Goal: Check status

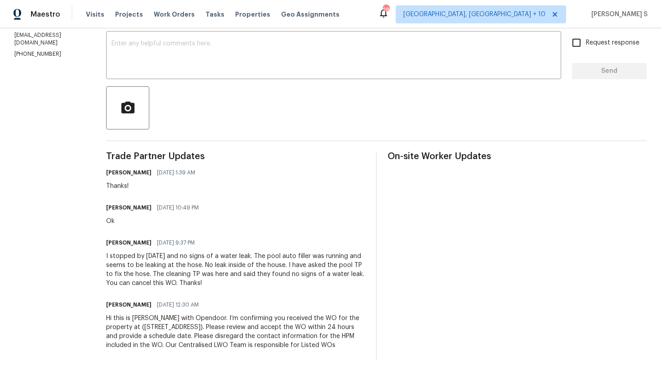
scroll to position [154, 0]
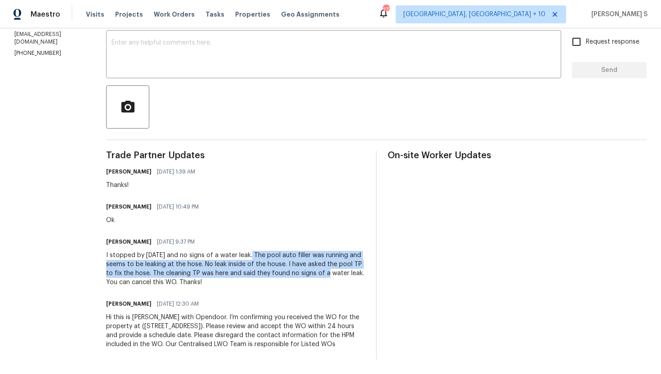
drag, startPoint x: 248, startPoint y: 255, endPoint x: 318, endPoint y: 268, distance: 72.0
click at [318, 269] on div "I stopped by today and no signs of a water leak. The pool auto filler was runni…" at bounding box center [235, 269] width 259 height 36
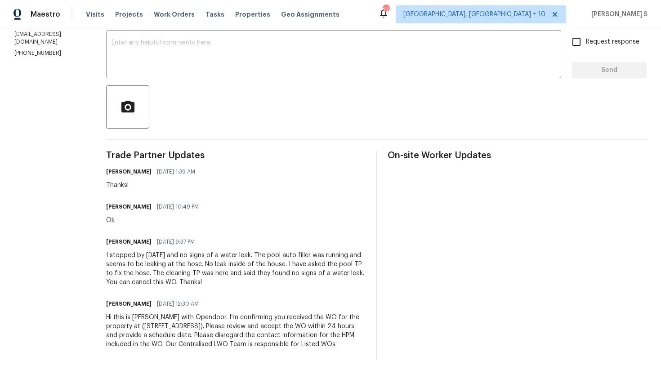
click at [340, 241] on div "Stephen Lacy 09/12/2025 9:37 PM" at bounding box center [235, 242] width 259 height 13
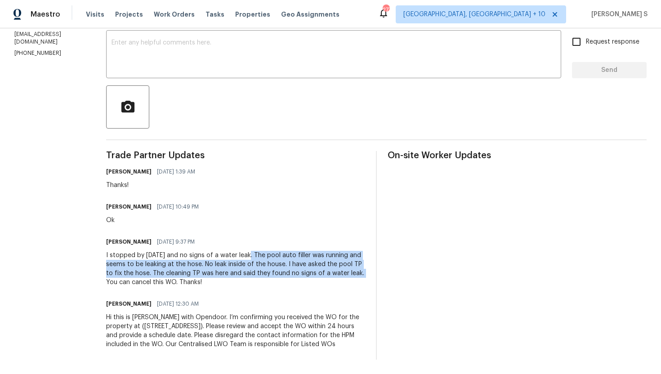
drag, startPoint x: 245, startPoint y: 256, endPoint x: 353, endPoint y: 273, distance: 109.2
click at [353, 273] on div "I stopped by today and no signs of a water leak. The pool auto filler was runni…" at bounding box center [235, 269] width 259 height 36
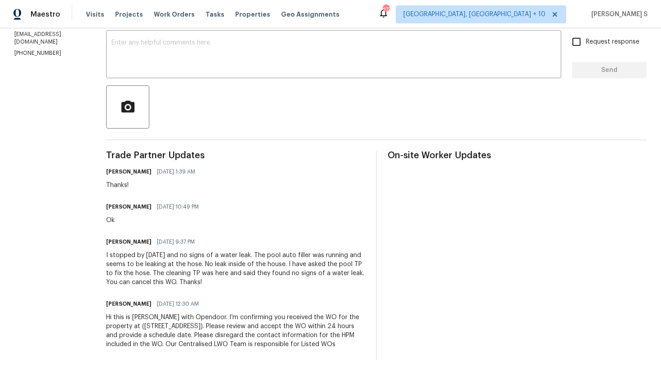
click at [279, 266] on div "I stopped by today and no signs of a water leak. The pool auto filler was runni…" at bounding box center [235, 269] width 259 height 36
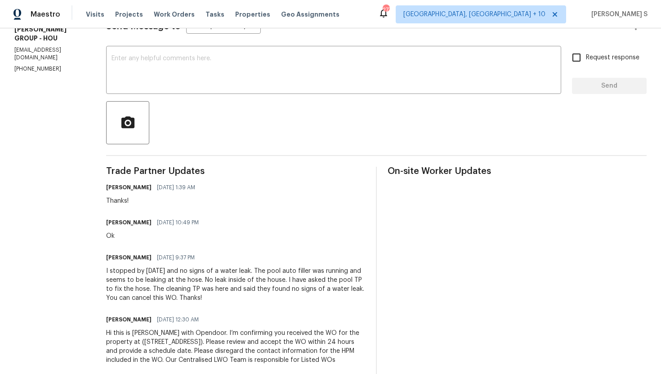
scroll to position [0, 0]
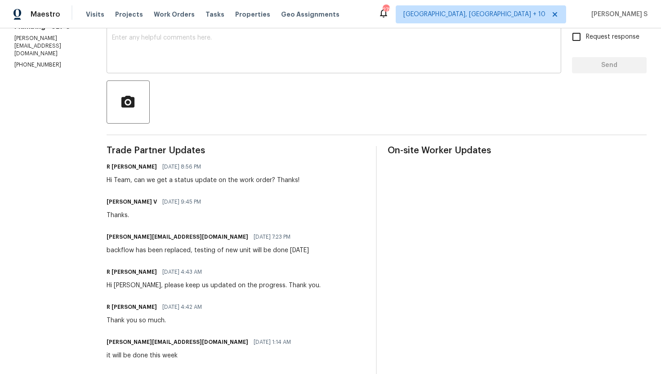
scroll to position [209, 0]
